Goal: Task Accomplishment & Management: Manage account settings

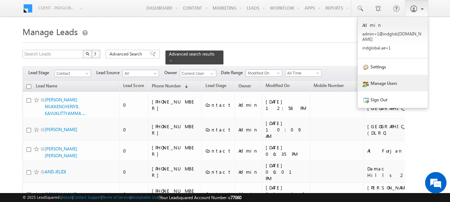
click at [381, 79] on link "Manage Users" at bounding box center [393, 83] width 70 height 16
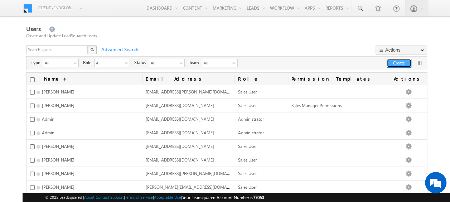
click at [395, 67] on button "Create" at bounding box center [399, 63] width 25 height 9
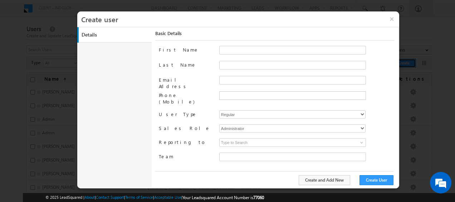
type input "faf8491d-252d-11ee-b523-12ccdbbfc88b"
click at [231, 80] on input "Email Address" at bounding box center [292, 80] width 147 height 9
paste input "[PERSON_NAME][EMAIL_ADDRESS][DOMAIN_NAME]"
type input "[PERSON_NAME][EMAIL_ADDRESS][DOMAIN_NAME]"
click at [227, 49] on input "First Name" at bounding box center [292, 50] width 147 height 9
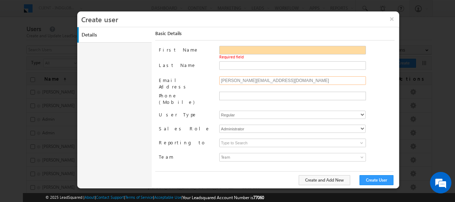
click at [225, 82] on input "[PERSON_NAME][EMAIL_ADDRESS][DOMAIN_NAME]" at bounding box center [292, 80] width 147 height 9
click at [234, 51] on input "First Name" at bounding box center [292, 50] width 147 height 9
paste input "[PERSON_NAME]"
click at [224, 52] on input "[PERSON_NAME]" at bounding box center [292, 50] width 147 height 9
type input "Aastha"
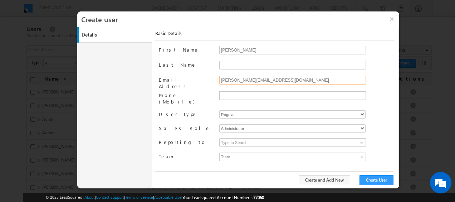
click at [250, 79] on input "aastha.gujariya@indglobal.ae" at bounding box center [292, 80] width 147 height 9
click at [226, 64] on input "Last Name" at bounding box center [292, 65] width 147 height 9
paste input "gujariya"
type input "Gujariya"
click at [207, 68] on div "Last Name" at bounding box center [186, 66] width 54 height 10
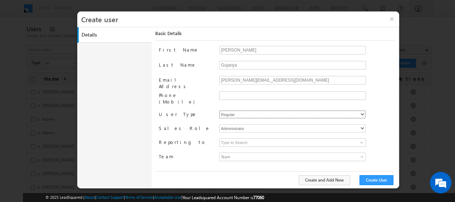
click at [249, 110] on select "Regular Mobile" at bounding box center [292, 114] width 146 height 8
select select "1"
click at [219, 110] on select "Regular Mobile" at bounding box center [292, 114] width 146 height 8
type input "faf8491d-252d-11ee-b523-12ccdbbfc88b"
click at [234, 124] on select "Administrator Marketing User Sales Manager Sales User" at bounding box center [292, 128] width 146 height 8
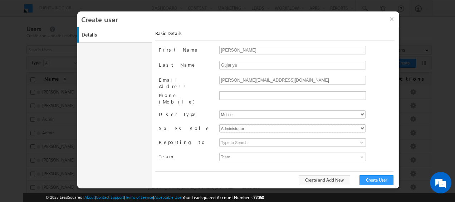
select select "Sales_User"
click at [219, 124] on select "Administrator Marketing User Sales Manager Sales User" at bounding box center [292, 128] width 146 height 8
type input "faf8491d-252d-11ee-b523-12ccdbbfc88b"
click at [362, 140] on span at bounding box center [362, 143] width 6 height 6
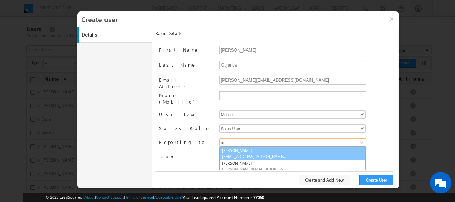
click at [248, 146] on link "Aman Ramani aman.ramani@indglobal.ae" at bounding box center [292, 153] width 146 height 14
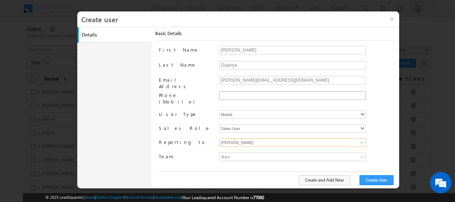
type input "[PERSON_NAME]"
click at [239, 94] on input "text" at bounding box center [291, 96] width 143 height 6
type input "542711343"
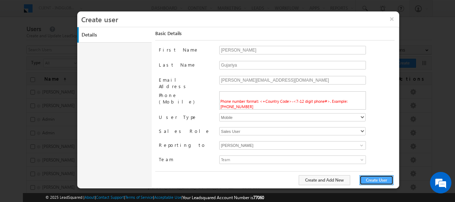
click at [383, 181] on button "Create User" at bounding box center [377, 180] width 34 height 10
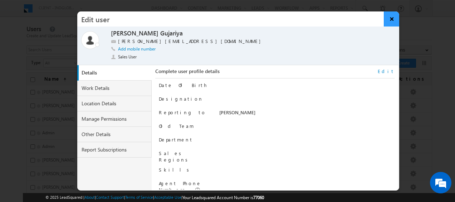
click at [389, 20] on button "×" at bounding box center [391, 18] width 15 height 15
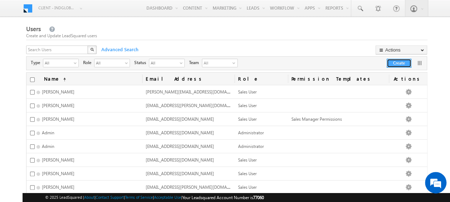
click at [396, 64] on button "Create" at bounding box center [399, 63] width 25 height 9
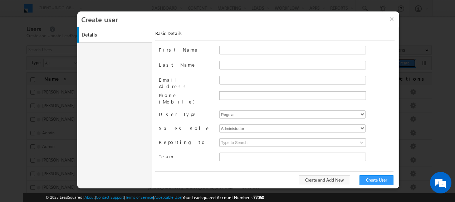
type input "faf8491d-252d-11ee-b523-12ccdbbfc88b"
click at [241, 51] on input "First Name" at bounding box center [292, 50] width 147 height 9
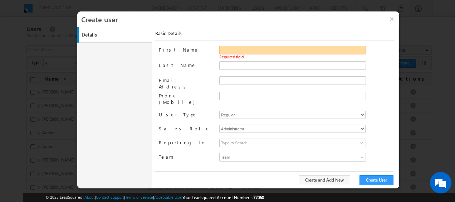
paste input "mohammad"
type input "Mohammad"
click at [213, 68] on div "Last Name" at bounding box center [277, 68] width 236 height 15
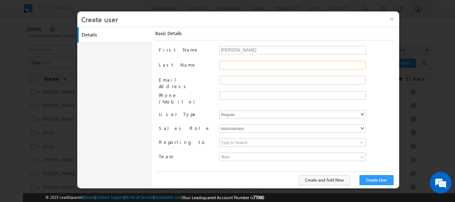
click at [225, 67] on input "Last Name" at bounding box center [292, 65] width 147 height 9
paste input "fazalalam"
type input "Fazalalam"
click at [205, 65] on label "Last Name" at bounding box center [186, 64] width 54 height 7
click at [219, 65] on input "Fazalalam" at bounding box center [292, 65] width 147 height 9
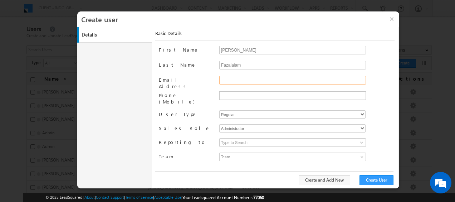
click at [238, 82] on input "Email Address" at bounding box center [292, 80] width 147 height 9
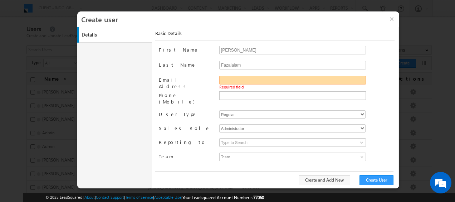
paste input "mohammad.fazalalam@indglobal.ae"
type input "mohammad.fazalalam@indglobal.ae"
click at [241, 110] on select "Regular Mobile" at bounding box center [292, 114] width 146 height 8
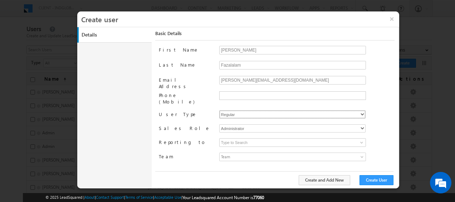
select select "1"
click at [219, 110] on select "Regular Mobile" at bounding box center [292, 114] width 146 height 8
type input "faf8491d-252d-11ee-b523-12ccdbbfc88b"
click at [232, 95] on input "text" at bounding box center [291, 96] width 143 height 6
click at [200, 91] on label "Phone (Mobile)" at bounding box center [186, 98] width 54 height 14
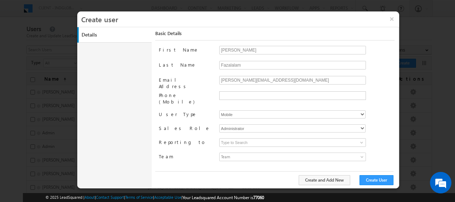
click at [0, 0] on input "Phone (Mobile)" at bounding box center [0, 0] width 0 height 0
click at [241, 124] on select "Administrator Marketing User Sales Manager Sales User" at bounding box center [292, 128] width 146 height 8
select select "Sales_User"
click at [219, 124] on select "Administrator Marketing User Sales Manager Sales User" at bounding box center [292, 128] width 146 height 8
type input "faf8491d-252d-11ee-b523-12ccdbbfc88b"
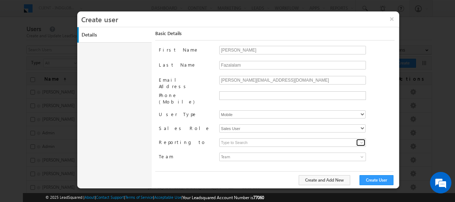
click at [362, 140] on span at bounding box center [362, 143] width 6 height 6
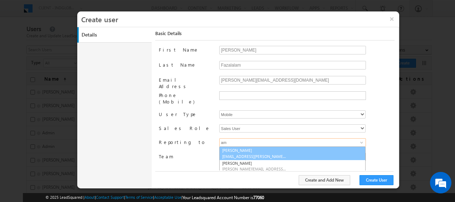
click at [250, 146] on link "Aman Ramani aman.ramani@indglobal.ae" at bounding box center [292, 153] width 146 height 14
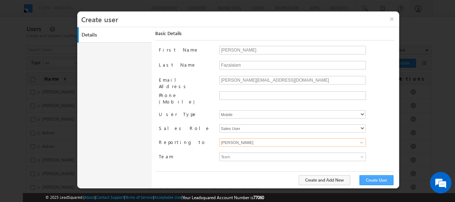
type input "[PERSON_NAME]"
click at [378, 183] on button "Create User" at bounding box center [377, 180] width 34 height 10
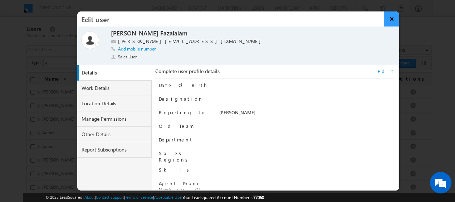
click at [393, 24] on button "×" at bounding box center [391, 18] width 15 height 15
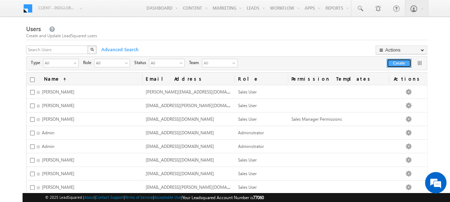
click at [395, 63] on button "Create" at bounding box center [399, 63] width 25 height 9
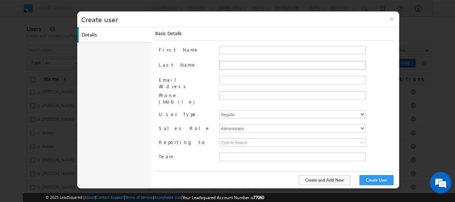
type input "faf8491d-252d-11ee-b523-12ccdbbfc88b"
click at [227, 79] on input "Email Address" at bounding box center [292, 80] width 147 height 9
paste input "harsh.kumar@indglobal.ae"
click at [231, 79] on input "harsh.kumar@indglobal.ae" at bounding box center [292, 80] width 147 height 9
type input "harsh.kumar@indglobal.ae"
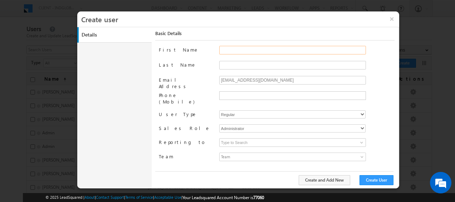
click at [235, 48] on input "First Name" at bounding box center [292, 50] width 147 height 9
paste input "harsh"
click at [224, 50] on input "harsh" at bounding box center [292, 50] width 147 height 9
type input "Harsh"
click at [226, 62] on input "Last Name" at bounding box center [292, 65] width 147 height 9
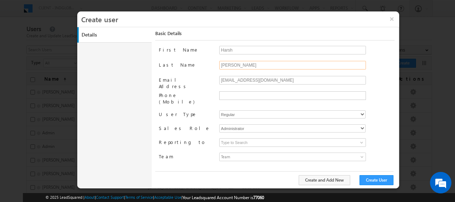
type input "Kumar"
click at [209, 66] on label "Last Name" at bounding box center [186, 64] width 54 height 7
click at [219, 66] on input "Kumar" at bounding box center [292, 65] width 147 height 9
click at [241, 111] on select "Regular Mobile" at bounding box center [292, 114] width 146 height 8
select select "1"
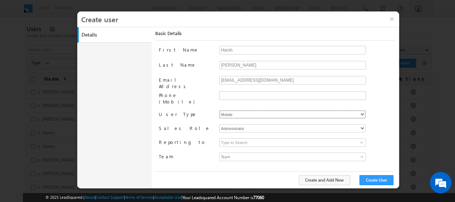
click at [219, 110] on select "Regular Mobile" at bounding box center [292, 114] width 146 height 8
type input "faf8491d-252d-11ee-b523-12ccdbbfc88b"
click at [246, 124] on select "Administrator Marketing User Sales Manager Sales User" at bounding box center [292, 128] width 146 height 8
select select "Sales_User"
click at [219, 124] on select "Administrator Marketing User Sales Manager Sales User" at bounding box center [292, 128] width 146 height 8
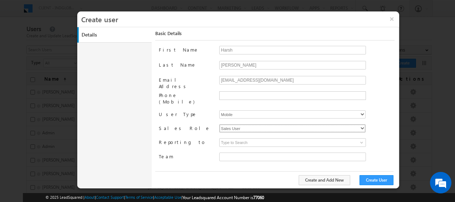
type input "faf8491d-252d-11ee-b523-12ccdbbfc88b"
click at [260, 138] on input at bounding box center [292, 142] width 147 height 9
click at [361, 140] on span at bounding box center [362, 143] width 6 height 6
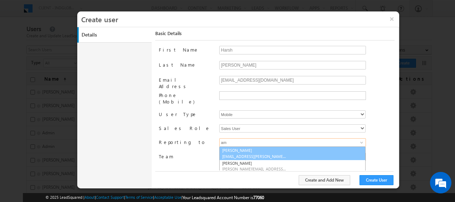
click at [263, 146] on link "Aman Ramani aman.ramani@indglobal.ae" at bounding box center [292, 153] width 146 height 14
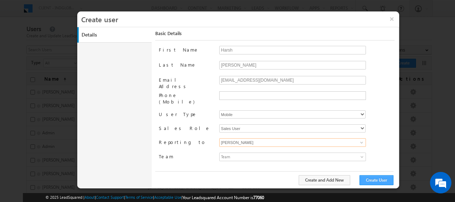
type input "[PERSON_NAME]"
click at [374, 180] on button "Create User" at bounding box center [377, 180] width 34 height 10
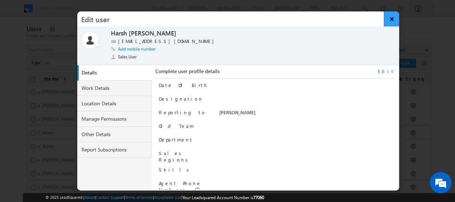
click at [391, 18] on button "×" at bounding box center [391, 18] width 15 height 15
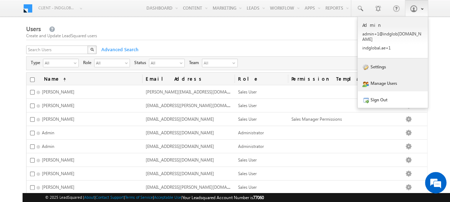
click at [393, 66] on link "Settings" at bounding box center [393, 66] width 70 height 16
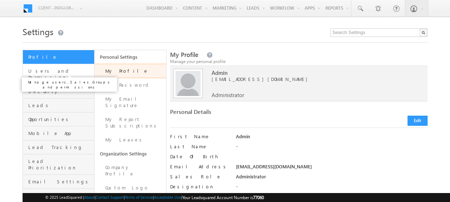
click at [44, 71] on span "Users and Permissions" at bounding box center [60, 74] width 64 height 13
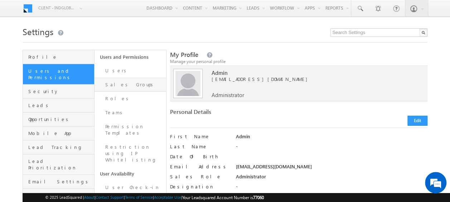
click at [131, 87] on link "Sales Groups" at bounding box center [130, 85] width 72 height 14
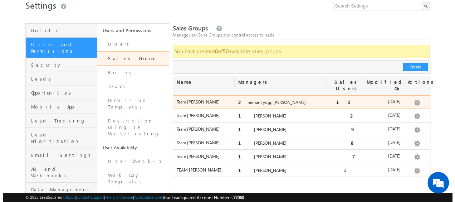
scroll to position [27, 0]
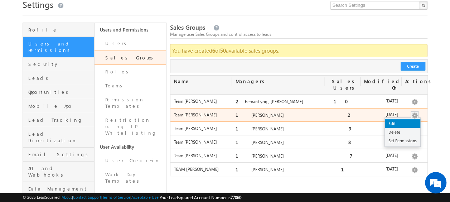
click at [395, 119] on link "Edit" at bounding box center [402, 123] width 35 height 9
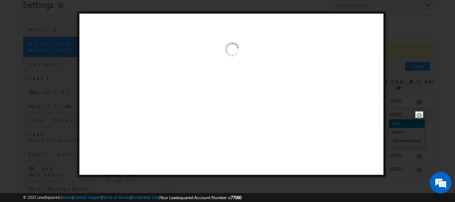
scroll to position [0, 0]
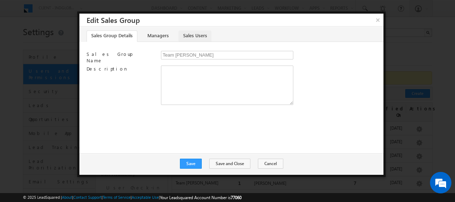
click at [189, 32] on link "Sales Users" at bounding box center [195, 35] width 33 height 11
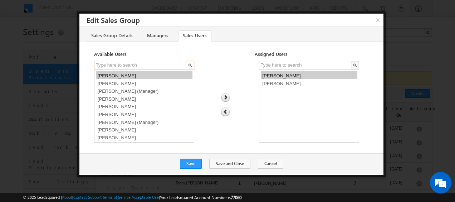
click at [118, 65] on input "text" at bounding box center [140, 65] width 93 height 9
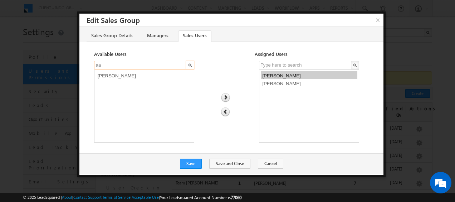
type input "aa"
select select "384c94ca-7915-11f0-8589-125492a0d7ad"
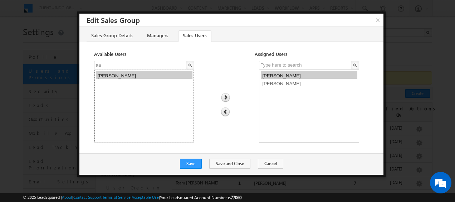
click at [118, 74] on option "[PERSON_NAME]" at bounding box center [144, 75] width 97 height 8
click at [225, 96] on img at bounding box center [226, 97] width 10 height 9
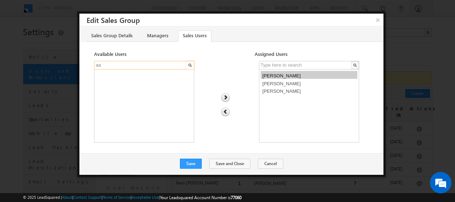
click at [125, 66] on input "aa" at bounding box center [140, 65] width 93 height 9
type input "a"
type input "harsh"
select select "26119322-7916-11f0-8589-125492a0d7ad"
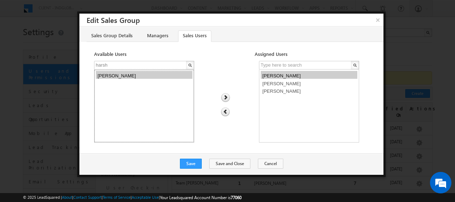
click at [118, 77] on option "Harsh Kumar" at bounding box center [144, 75] width 97 height 8
click at [225, 98] on img at bounding box center [226, 97] width 10 height 9
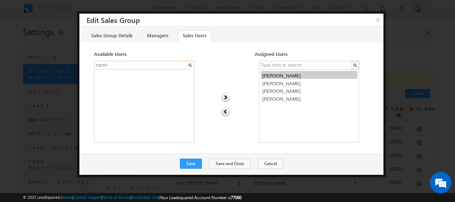
click at [137, 64] on input "harsh" at bounding box center [140, 65] width 93 height 9
type input "h"
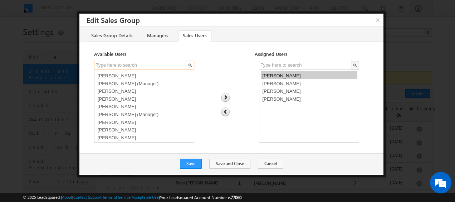
type input "a"
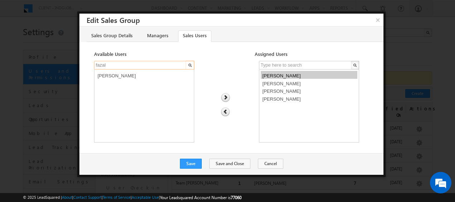
type input "fazal"
select select "a3c1ecb3-7915-11f0-8589-125492a0d7ad"
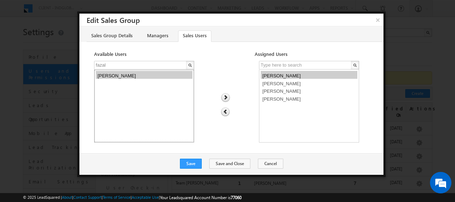
click at [135, 72] on option "Mohammad Fazalalam" at bounding box center [144, 75] width 97 height 8
click at [227, 96] on img at bounding box center [226, 97] width 10 height 9
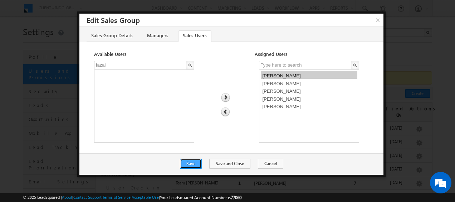
click at [195, 164] on button "Save" at bounding box center [191, 164] width 22 height 10
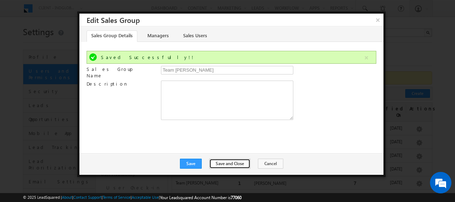
click at [230, 165] on button "Save and Close" at bounding box center [229, 164] width 41 height 10
